Goal: Task Accomplishment & Management: Manage account settings

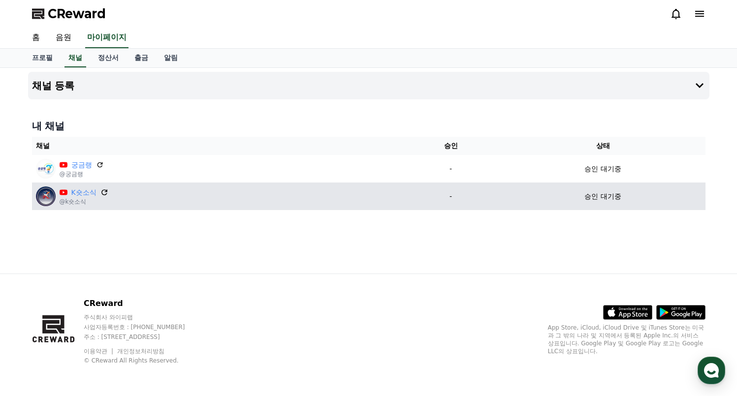
click at [100, 192] on icon at bounding box center [104, 192] width 9 height 9
click at [101, 194] on icon at bounding box center [104, 192] width 9 height 9
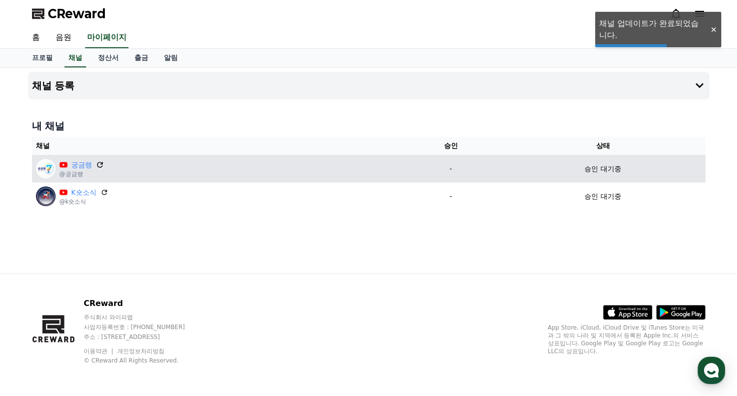
click at [100, 166] on icon at bounding box center [99, 164] width 9 height 9
